Goal: Task Accomplishment & Management: Manage account settings

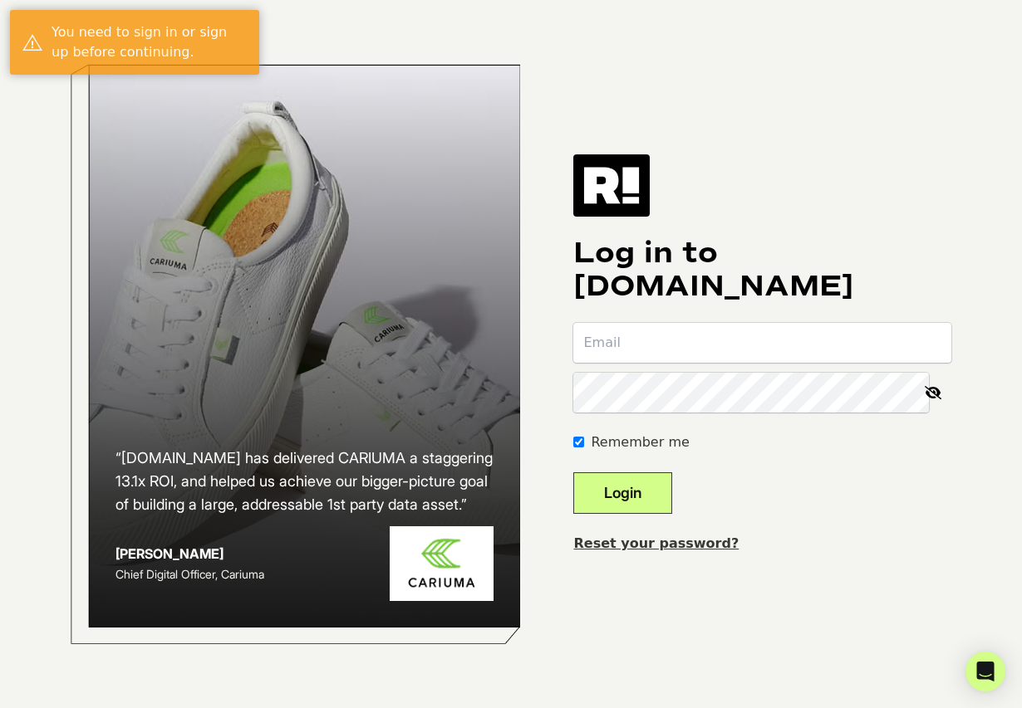
click at [635, 330] on input "email" at bounding box center [762, 343] width 378 height 40
type input "[EMAIL_ADDRESS][DOMAIN_NAME]"
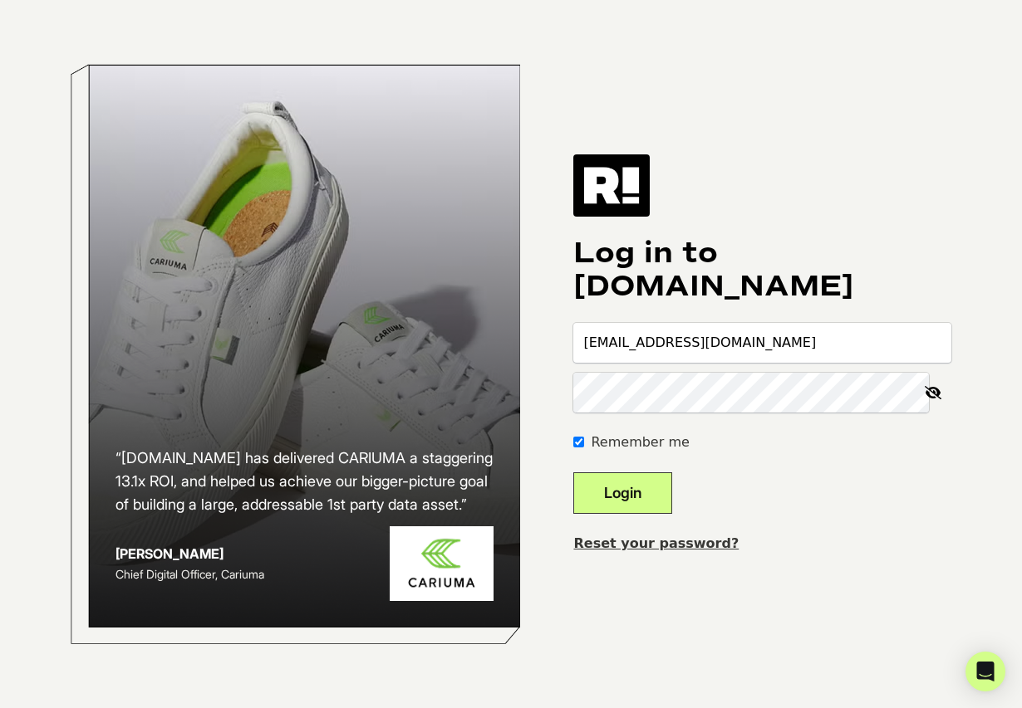
click at [573, 473] on button "Login" at bounding box center [622, 494] width 99 height 42
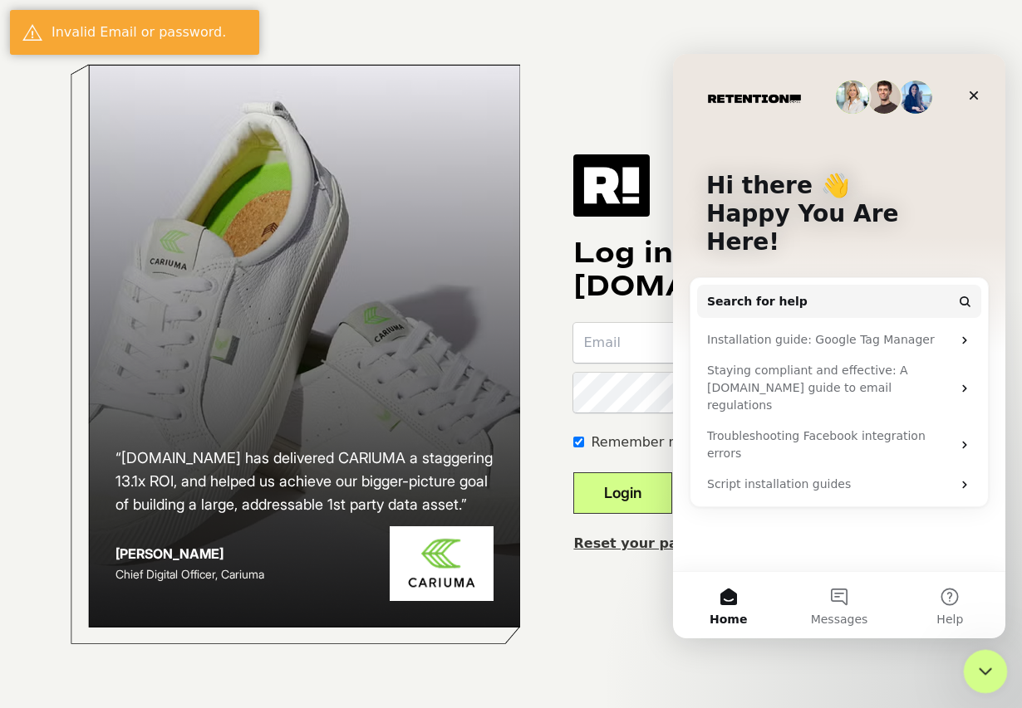
drag, startPoint x: 1002, startPoint y: 687, endPoint x: 30, endPoint y: 33, distance: 1171.1
click at [1002, 687] on body "“Retention.com has delivered CARIUMA a staggering 13.1x ROI, and helped us achi…" at bounding box center [511, 354] width 1022 height 708
click at [989, 679] on div "Close Intercom Messenger" at bounding box center [983, 669] width 40 height 40
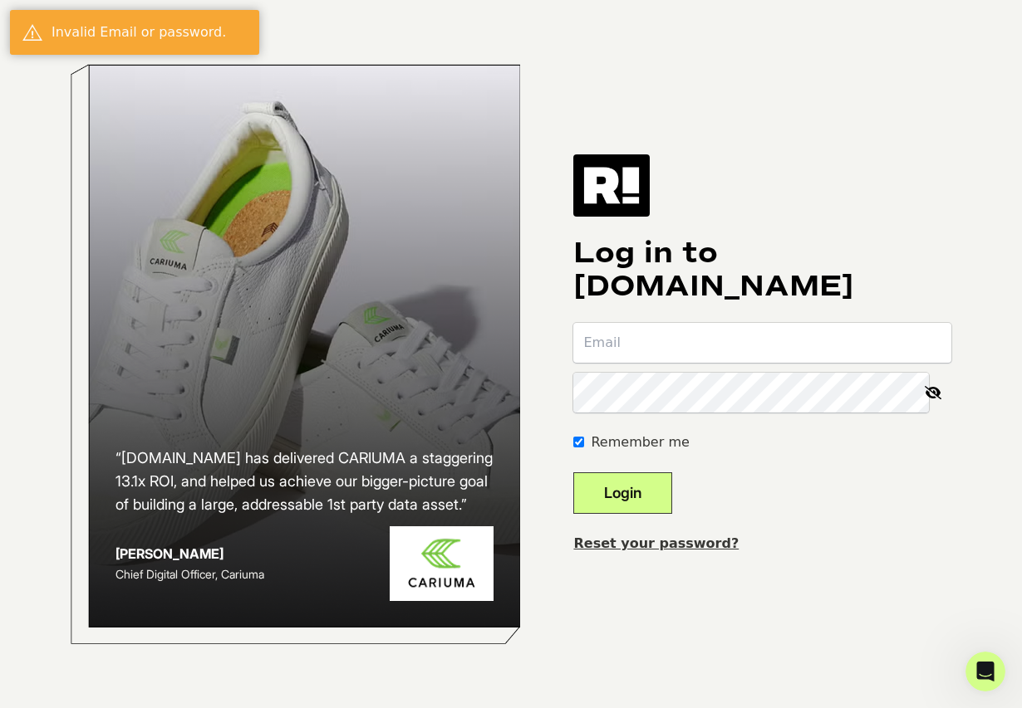
click at [700, 535] on div "Reset your password?" at bounding box center [762, 544] width 378 height 20
click at [708, 542] on link "Reset your password?" at bounding box center [655, 544] width 165 height 16
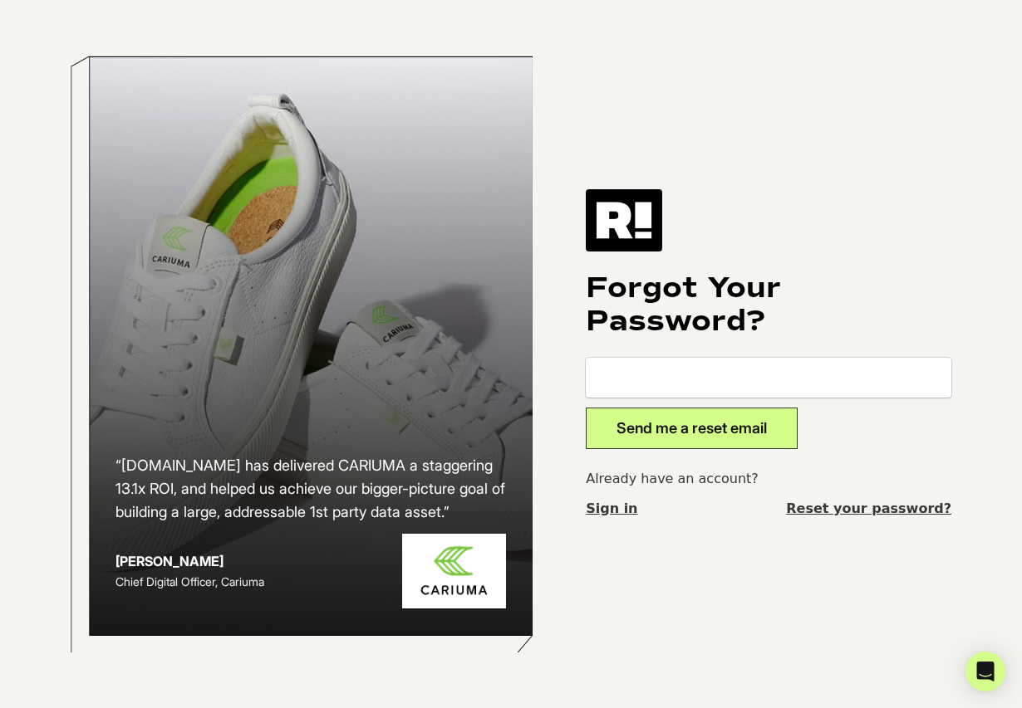
click at [674, 378] on input "email" at bounding box center [768, 378] width 365 height 40
type input "[EMAIL_ADDRESS][DOMAIN_NAME]"
click at [700, 446] on button "Send me a reset email" at bounding box center [692, 429] width 212 height 42
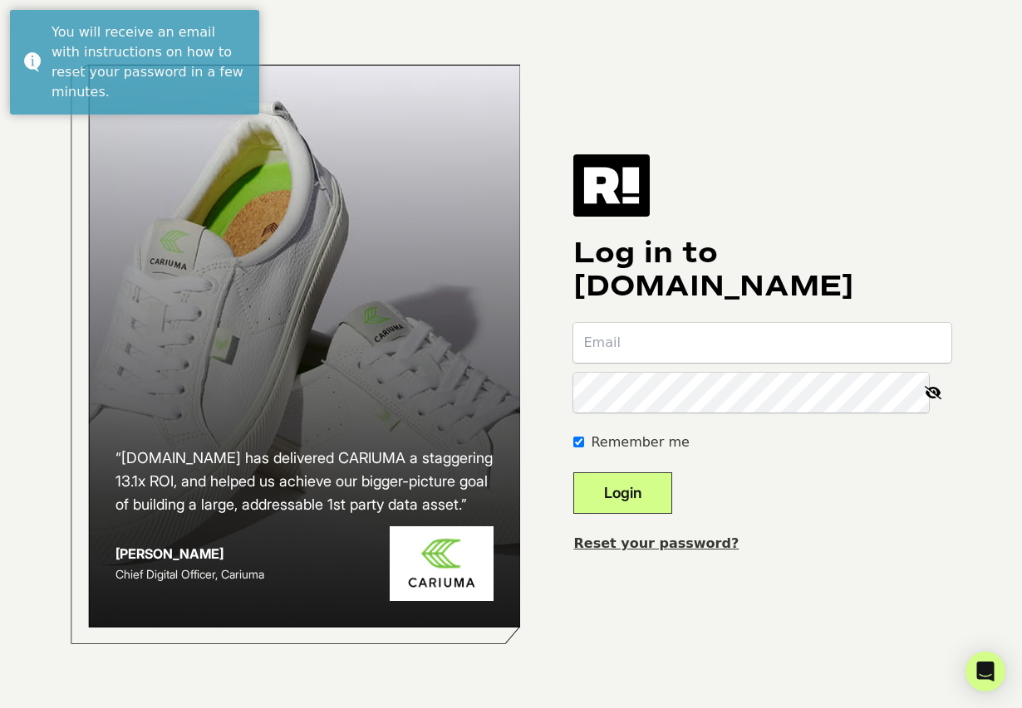
click at [670, 351] on input "email" at bounding box center [762, 343] width 378 height 40
type input "[EMAIL_ADDRESS][DOMAIN_NAME]"
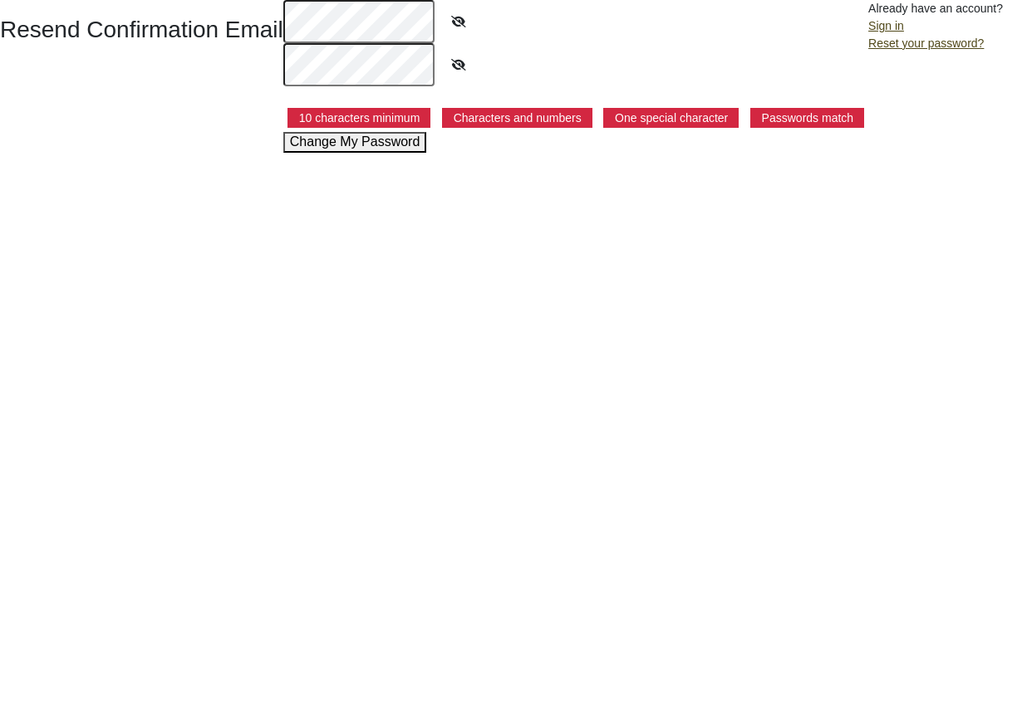
click at [503, 153] on html "Resend Confirmation Email 10 characters minimum Characters and numbers One spec…" at bounding box center [511, 76] width 1022 height 153
click at [451, 17] on icon at bounding box center [459, 21] width 42 height 38
click at [368, 153] on html "Resend Confirmation Email 10 characters minimum Characters and numbers One spec…" at bounding box center [511, 76] width 1022 height 153
click at [351, 140] on button "Change My Password" at bounding box center [355, 142] width 144 height 20
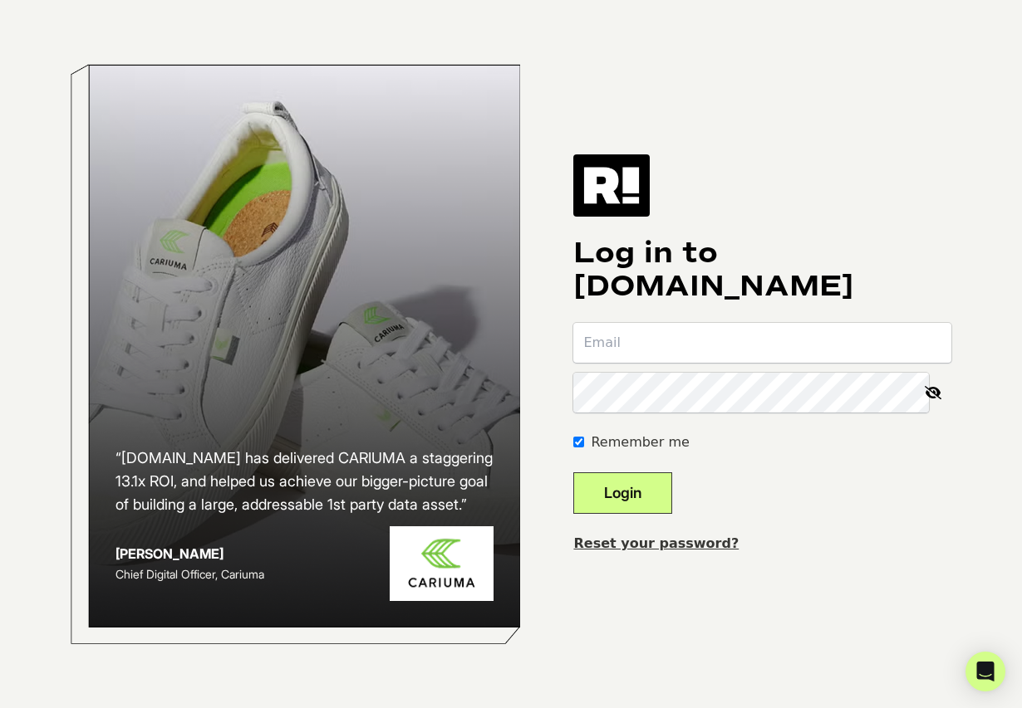
type input "[EMAIL_ADDRESS][DOMAIN_NAME]"
click at [930, 392] on icon at bounding box center [932, 393] width 37 height 40
click at [672, 479] on button "Login" at bounding box center [622, 494] width 99 height 42
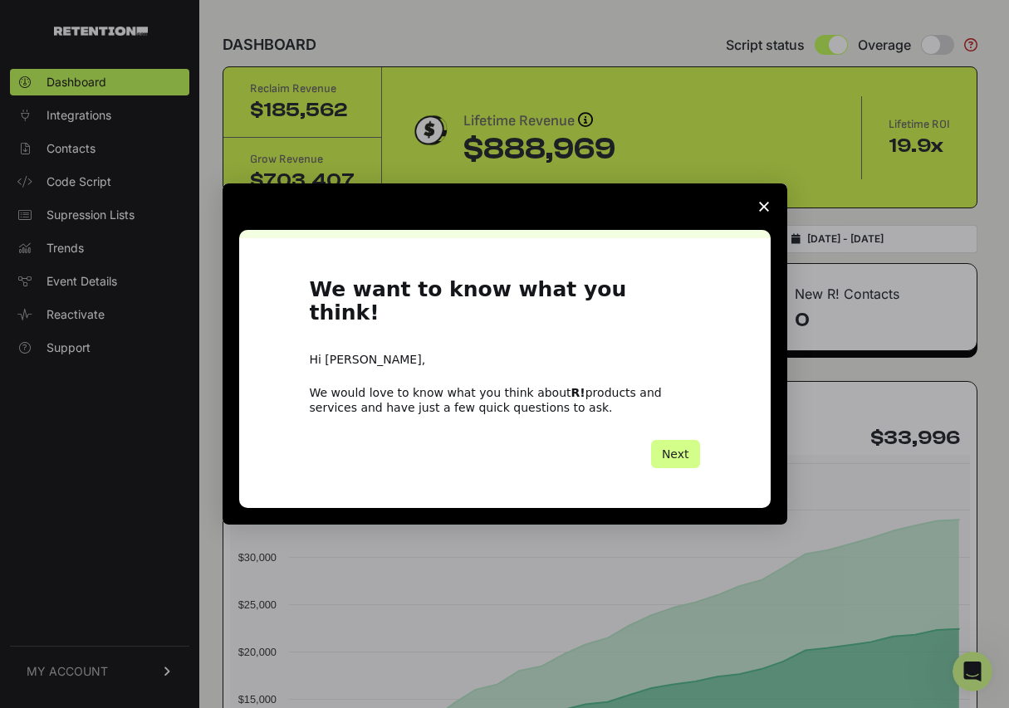
click at [752, 217] on span "Close survey" at bounding box center [764, 207] width 47 height 47
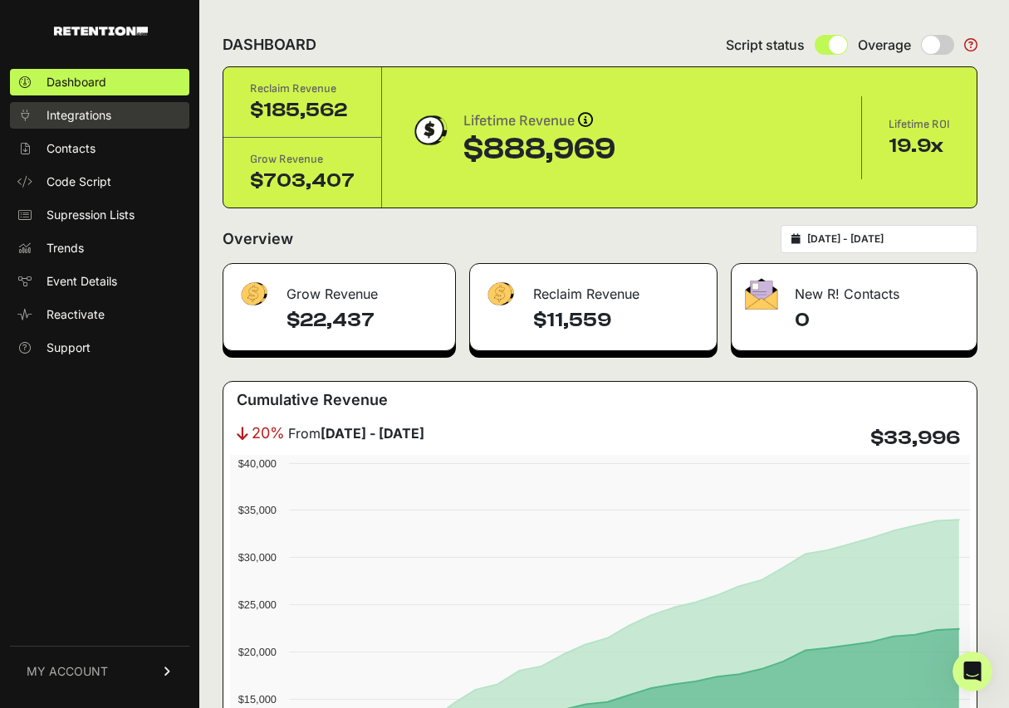
click at [89, 122] on span "Integrations" at bounding box center [79, 115] width 65 height 17
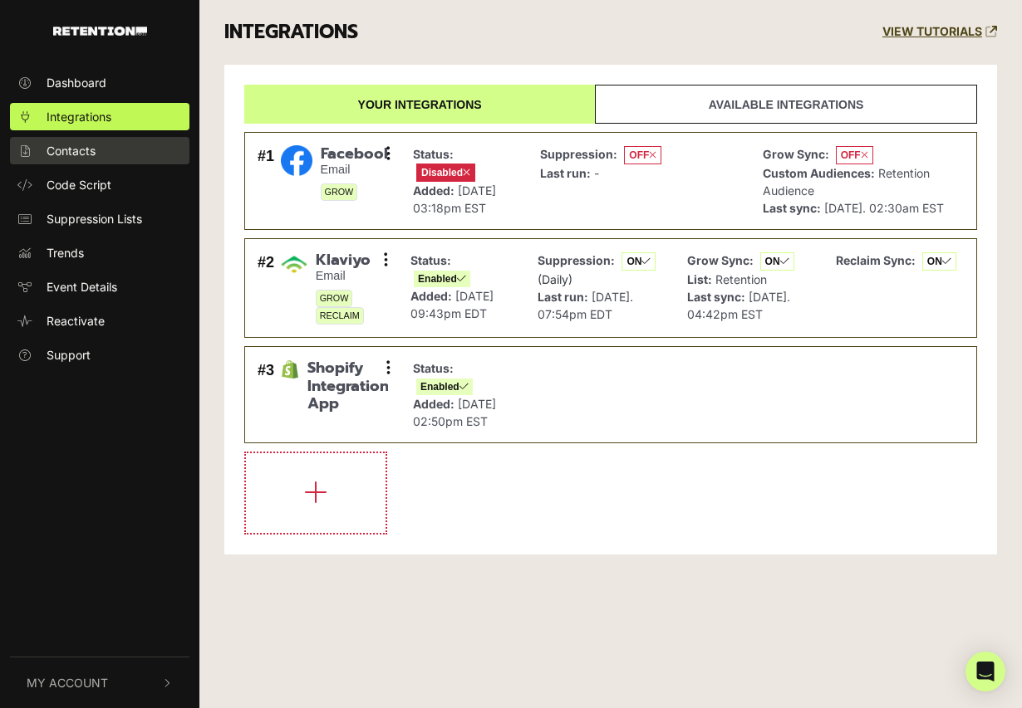
click at [79, 163] on link "Contacts" at bounding box center [99, 150] width 179 height 27
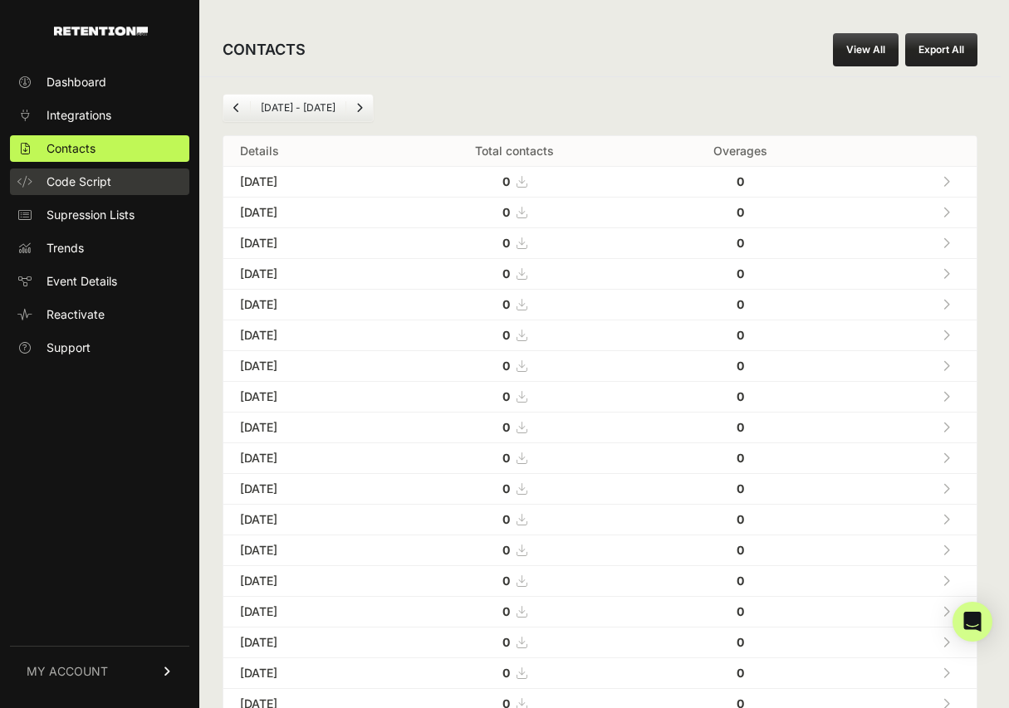
click at [85, 179] on span "Code Script" at bounding box center [79, 182] width 65 height 17
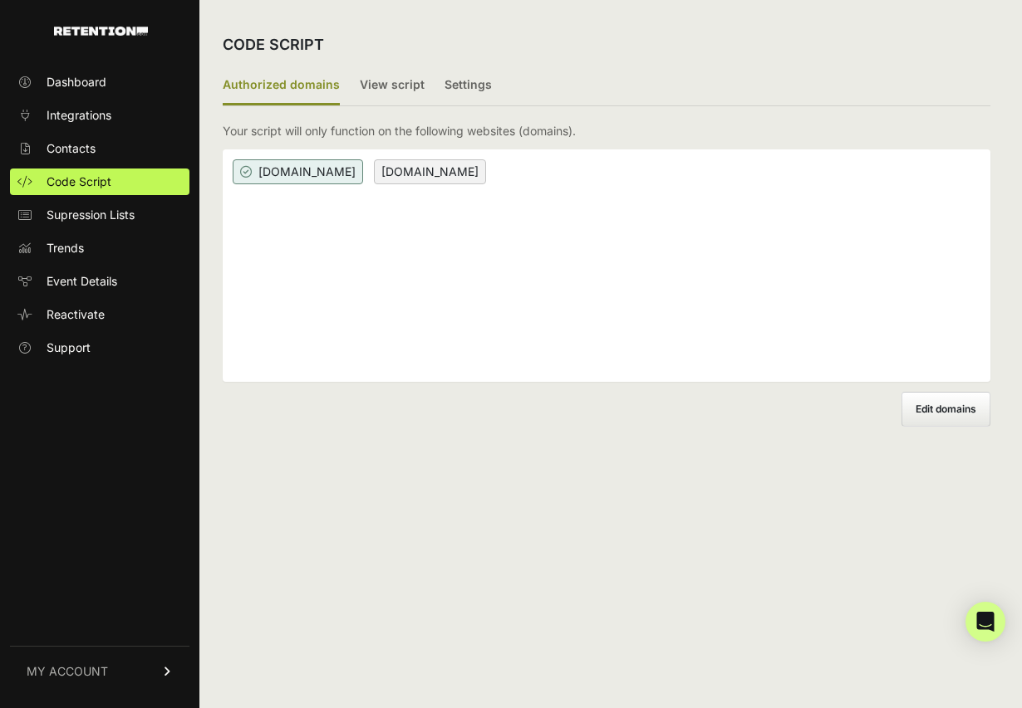
click at [58, 201] on ul "Dashboard Integrations Contacts Code Script Supression Lists Trends Event Detai…" at bounding box center [99, 215] width 179 height 292
click at [57, 210] on span "Supression Lists" at bounding box center [91, 215] width 88 height 17
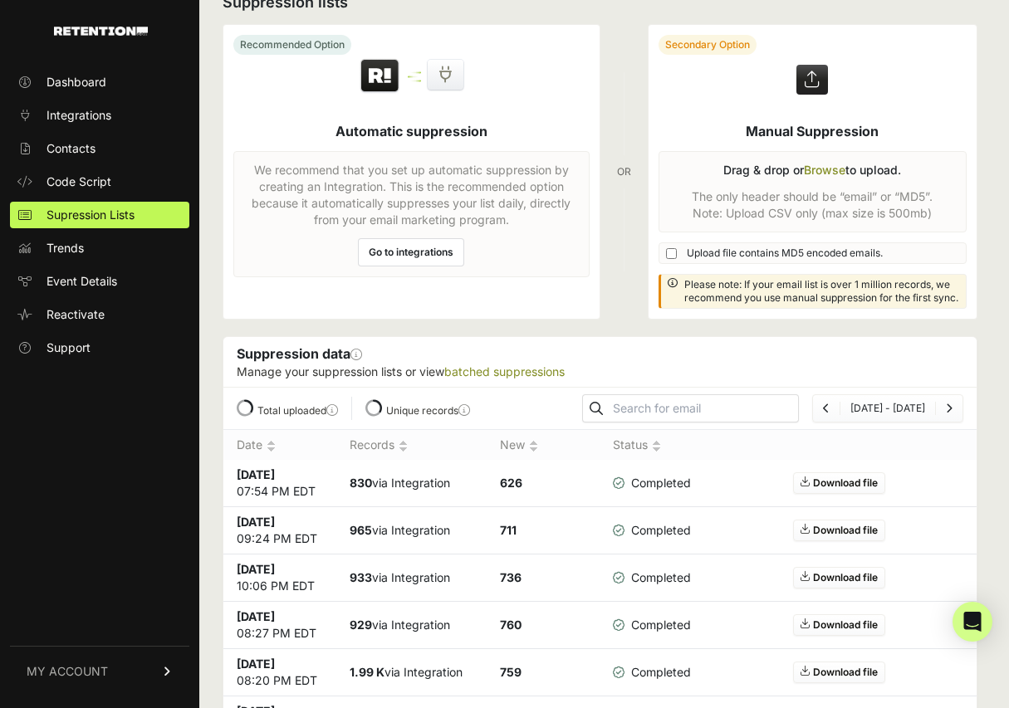
scroll to position [122, 0]
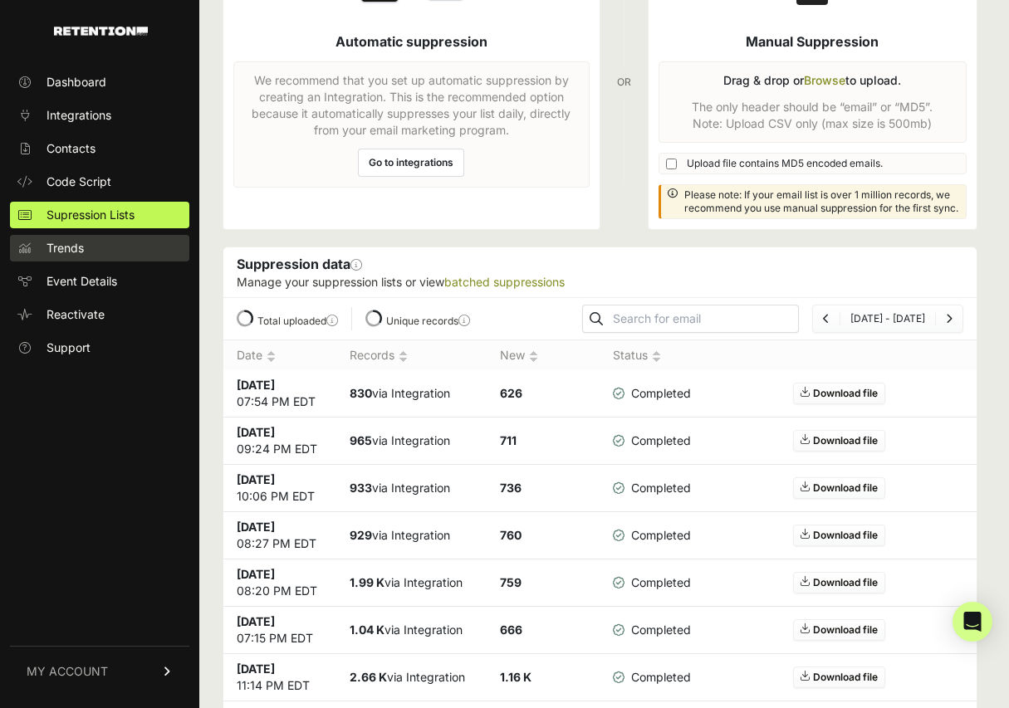
click at [61, 240] on span "Trends" at bounding box center [65, 248] width 37 height 17
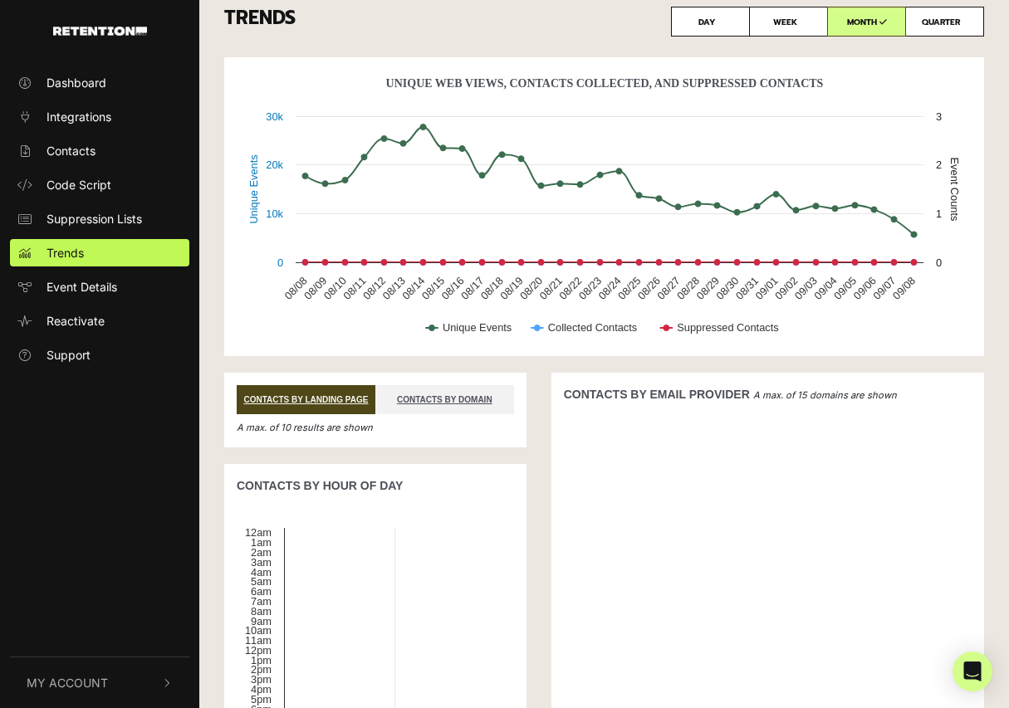
scroll to position [15, 0]
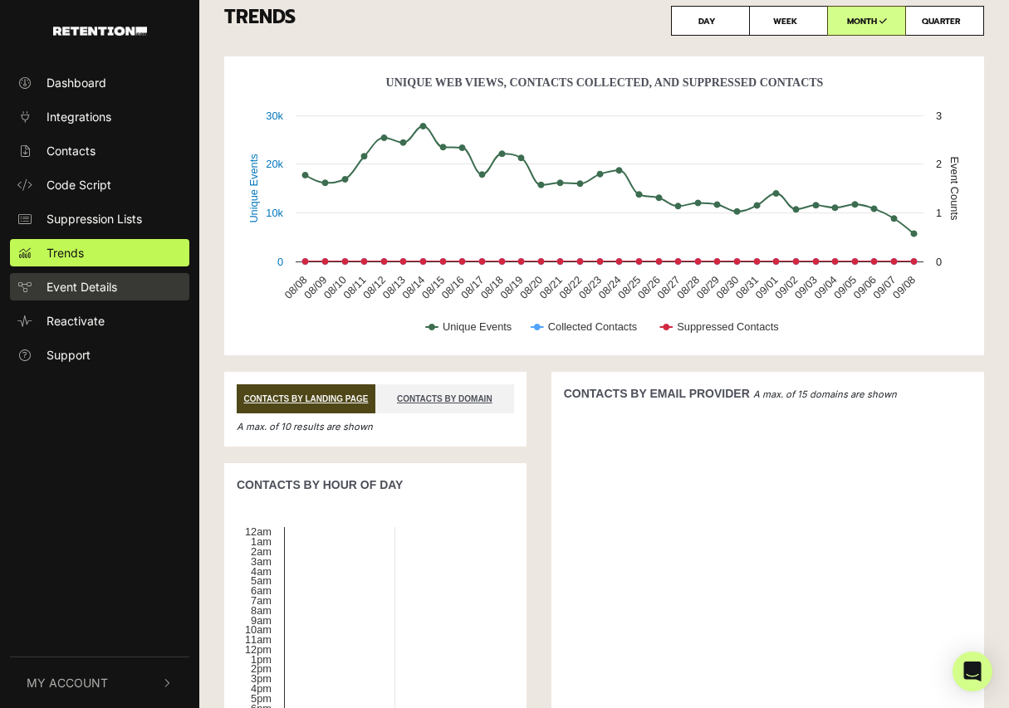
click at [75, 282] on span "Event Details" at bounding box center [82, 286] width 71 height 17
click at [76, 296] on link "Event Details" at bounding box center [99, 286] width 179 height 27
